Goal: Information Seeking & Learning: Learn about a topic

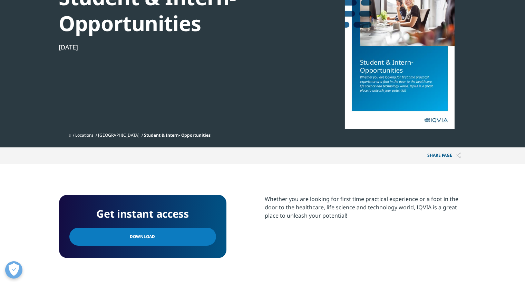
click at [390, 83] on div at bounding box center [399, 50] width 133 height 155
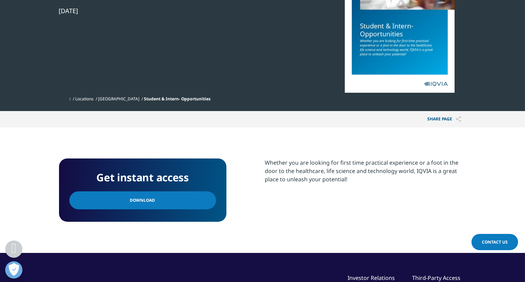
scroll to position [131, 0]
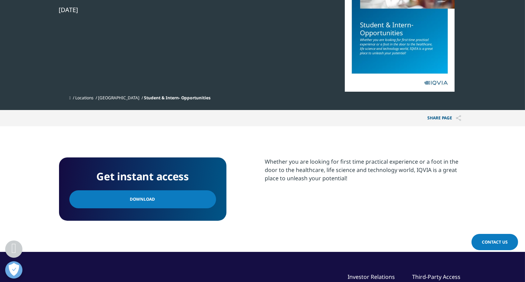
click at [171, 200] on link "Download" at bounding box center [142, 199] width 147 height 18
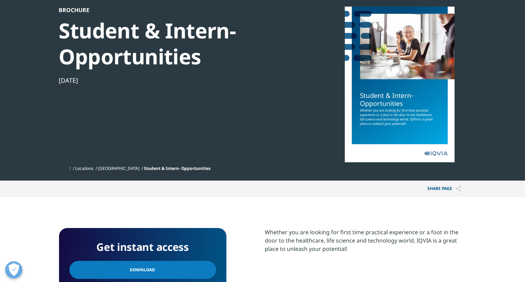
scroll to position [0, 0]
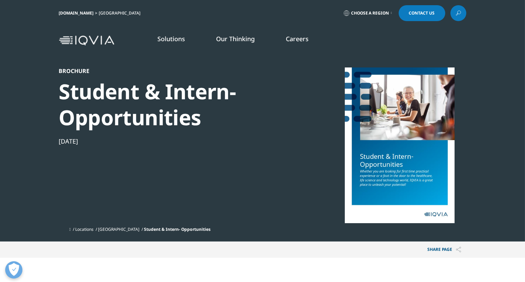
click at [51, 110] on link "WEITERE INFORMATIONEN" at bounding box center [71, 111] width 123 height 6
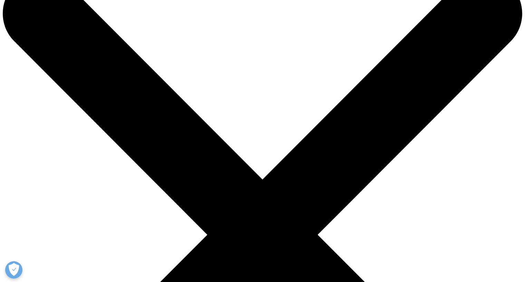
scroll to position [79, 0]
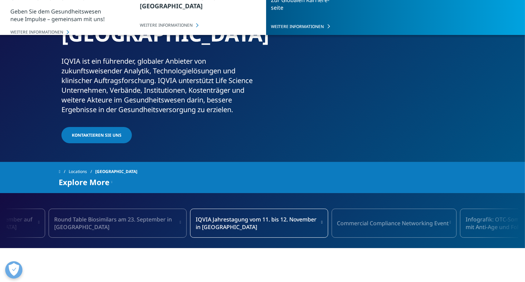
click at [82, 132] on span "Kontaktieren Sie uns" at bounding box center [97, 135] width 50 height 6
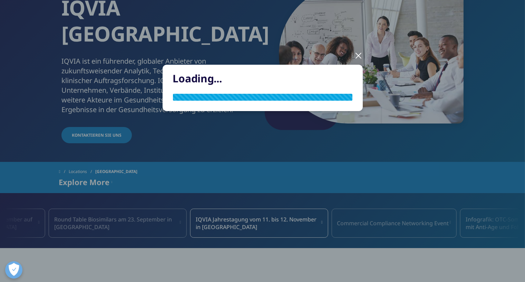
click at [206, 39] on div "Loading..." at bounding box center [263, 93] width 408 height 187
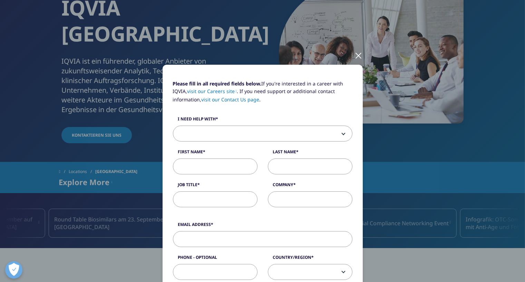
click at [358, 56] on div at bounding box center [359, 55] width 8 height 19
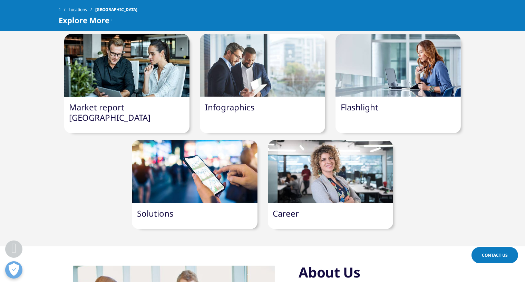
scroll to position [578, 0]
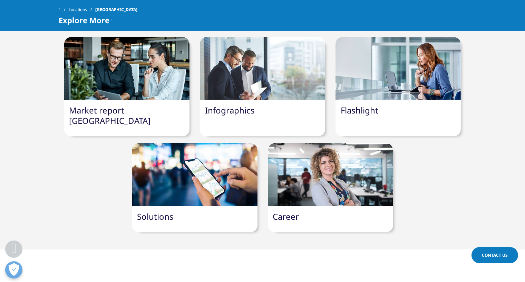
click at [321, 163] on div at bounding box center [330, 174] width 125 height 63
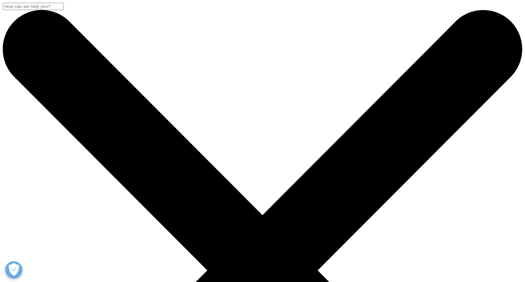
scroll to position [12, 0]
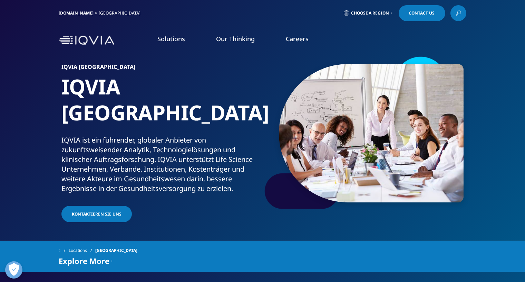
click at [305, 134] on link "WEITERE INFORMATIONEN" at bounding box center [306, 132] width 69 height 6
